Goal: Task Accomplishment & Management: Use online tool/utility

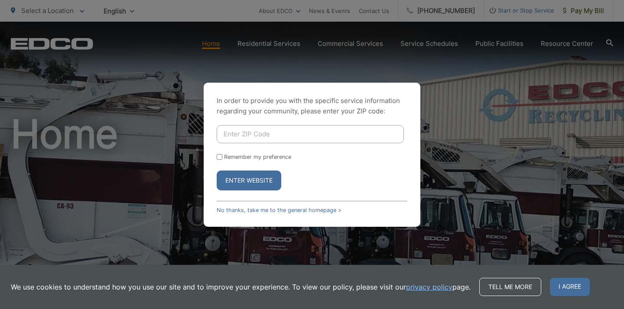
click at [281, 130] on input "Enter ZIP Code" at bounding box center [310, 134] width 187 height 18
type input "92064"
click at [262, 174] on button "Enter Website" at bounding box center [249, 181] width 65 height 20
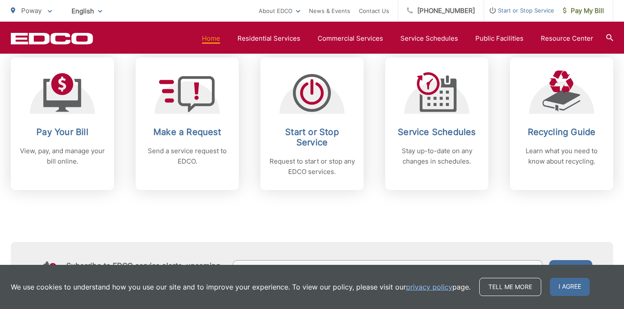
scroll to position [366, 0]
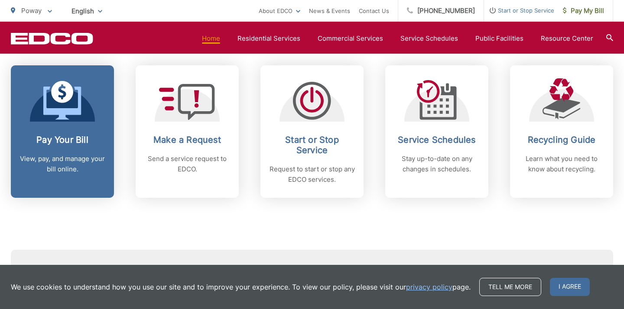
click at [56, 127] on link "Pay Your Bill View, pay, and manage your bill online." at bounding box center [62, 131] width 103 height 133
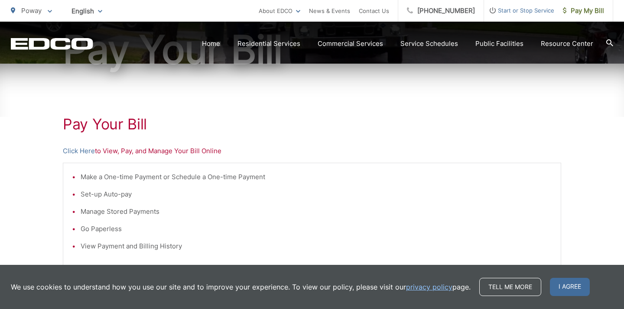
scroll to position [111, 0]
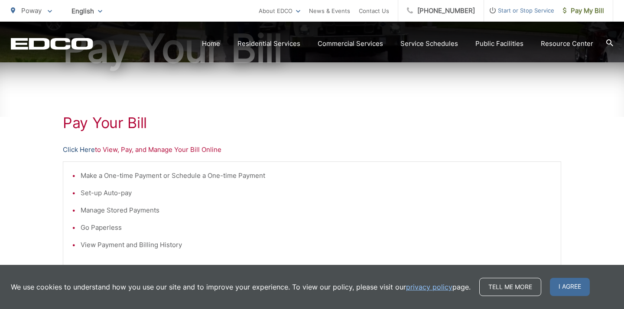
click at [84, 153] on link "Click Here" at bounding box center [79, 150] width 32 height 10
